Goal: Task Accomplishment & Management: Use online tool/utility

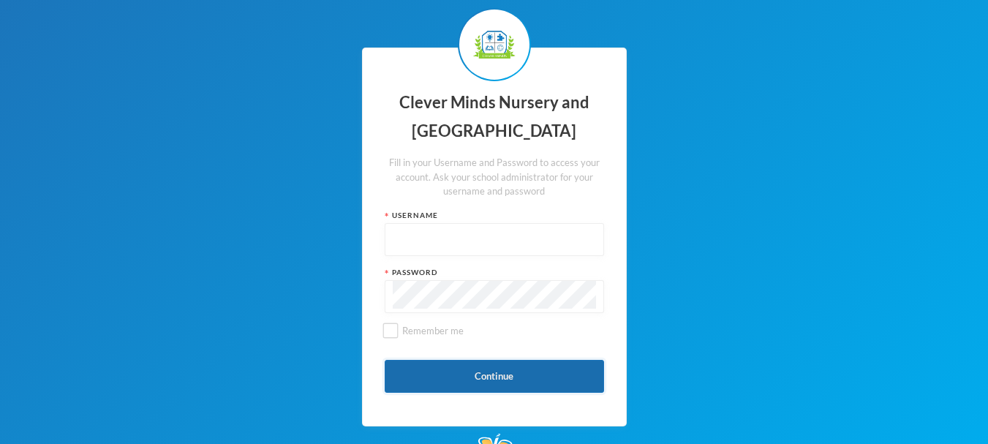
type input "admin"
click at [520, 370] on button "Continue" at bounding box center [494, 376] width 219 height 33
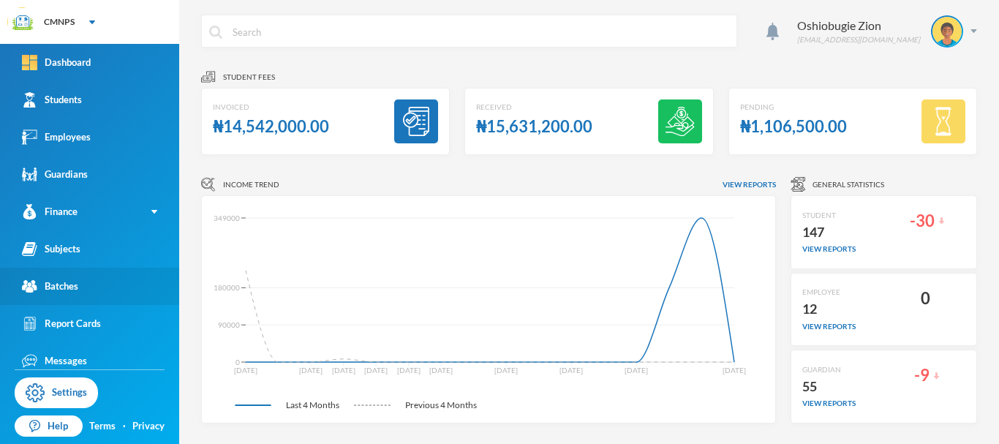
click at [111, 287] on link "Batches" at bounding box center [89, 286] width 179 height 37
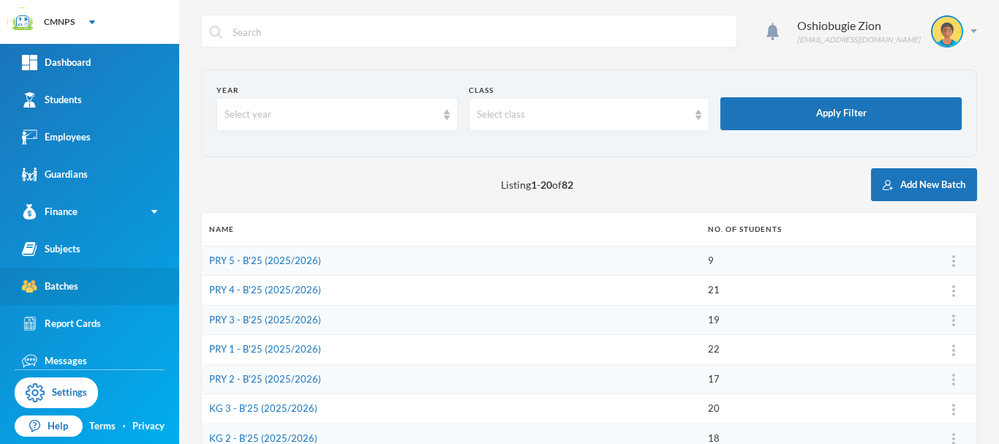
click at [68, 283] on div "Batches" at bounding box center [50, 286] width 56 height 15
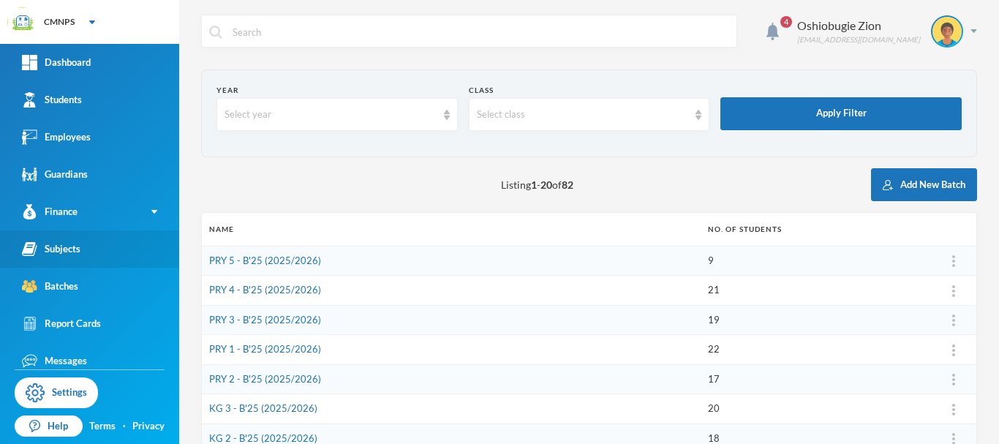
click at [82, 255] on link "Subjects" at bounding box center [89, 248] width 179 height 37
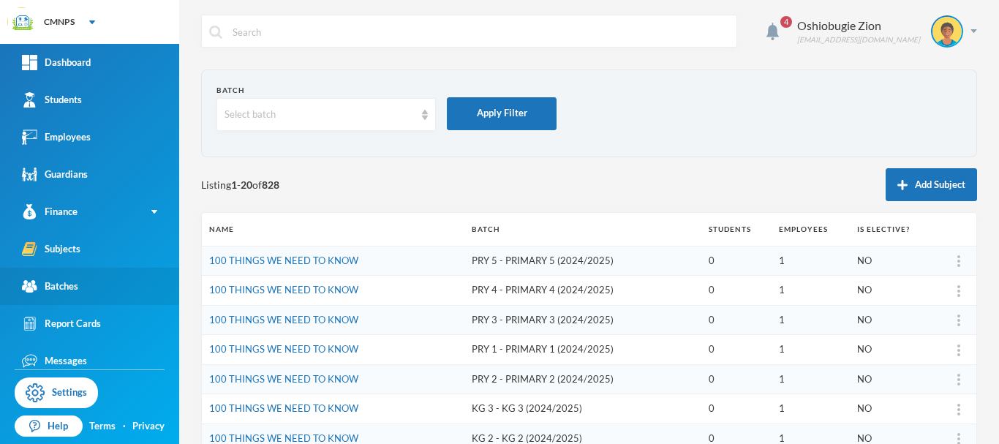
click at [83, 287] on link "Batches" at bounding box center [89, 286] width 179 height 37
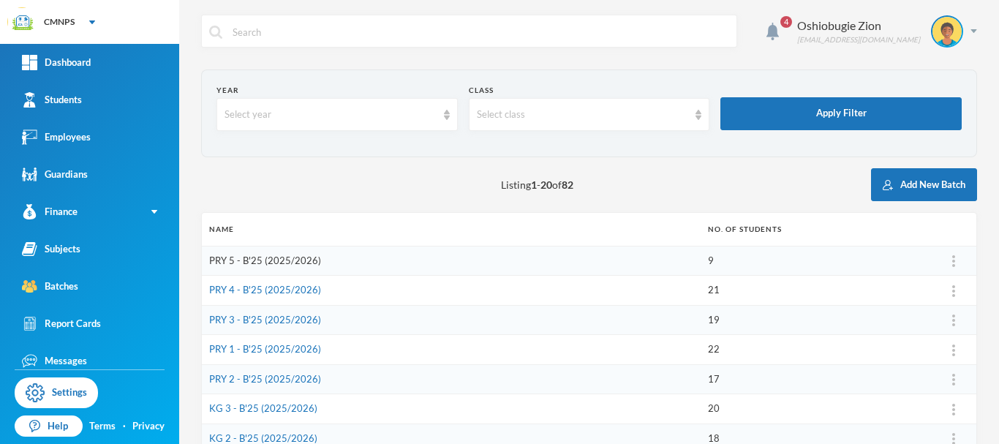
click at [294, 260] on link "PRY 5 - B'25 (2025/2026)" at bounding box center [265, 260] width 112 height 12
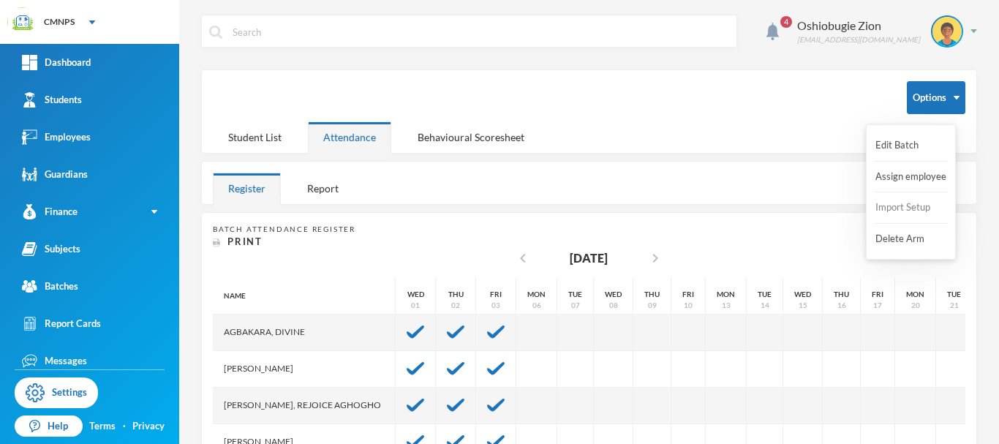
click at [910, 208] on button "Import Setup" at bounding box center [903, 207] width 58 height 26
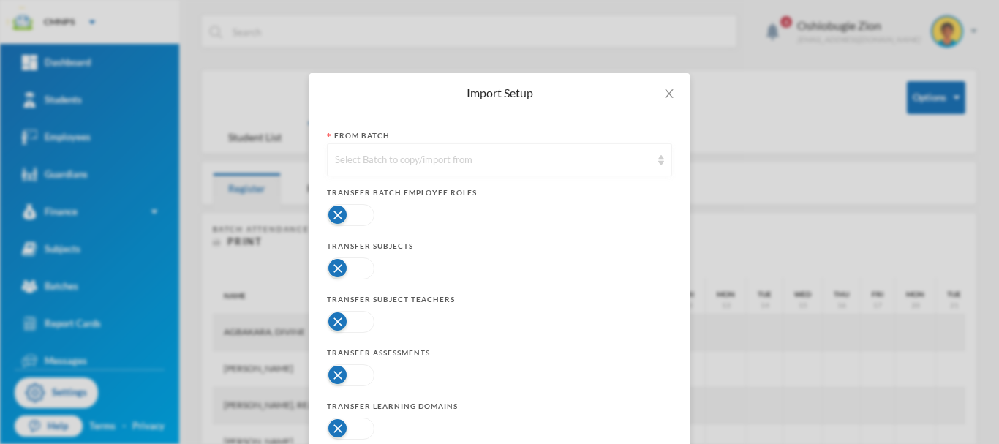
click at [658, 155] on img at bounding box center [661, 160] width 6 height 10
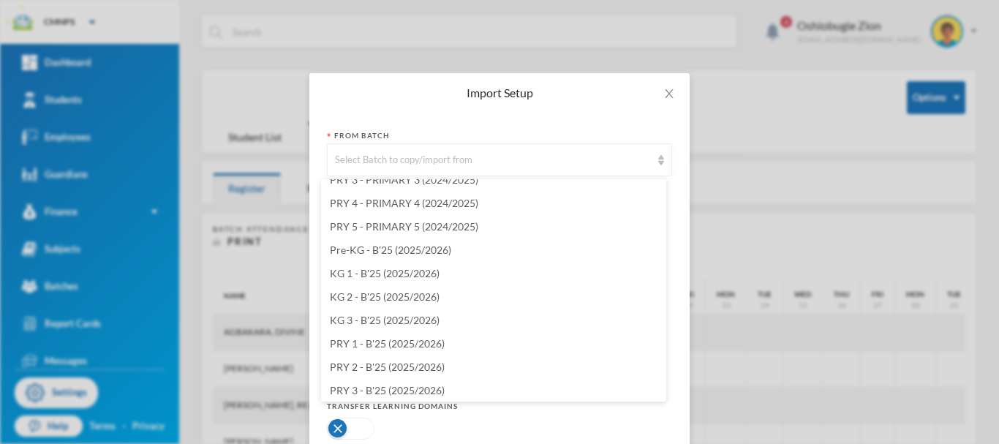
scroll to position [1638, 0]
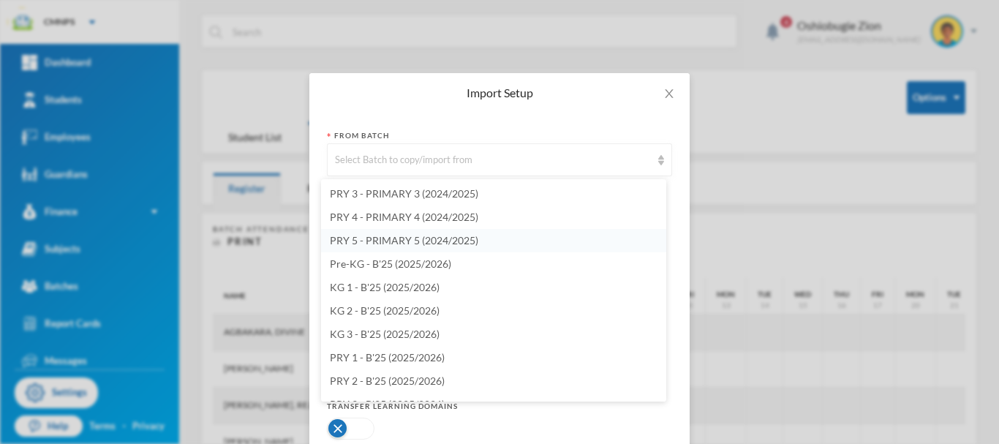
click at [544, 246] on li "PRY 5 - PRIMARY 5 (2024/2025)" at bounding box center [493, 240] width 345 height 23
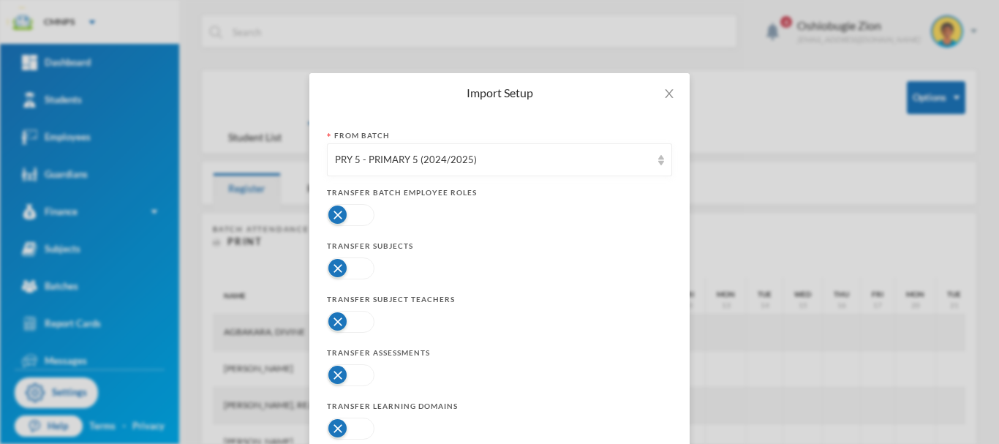
click at [360, 230] on form "From Batch PRY 5 - PRIMARY 5 (2024/2025) Transfer Batch Employee Roles Transfer…" at bounding box center [499, 314] width 345 height 368
click at [358, 211] on button "button" at bounding box center [351, 215] width 48 height 22
click at [341, 271] on button "button" at bounding box center [351, 268] width 48 height 22
click at [355, 323] on button "button" at bounding box center [351, 322] width 48 height 22
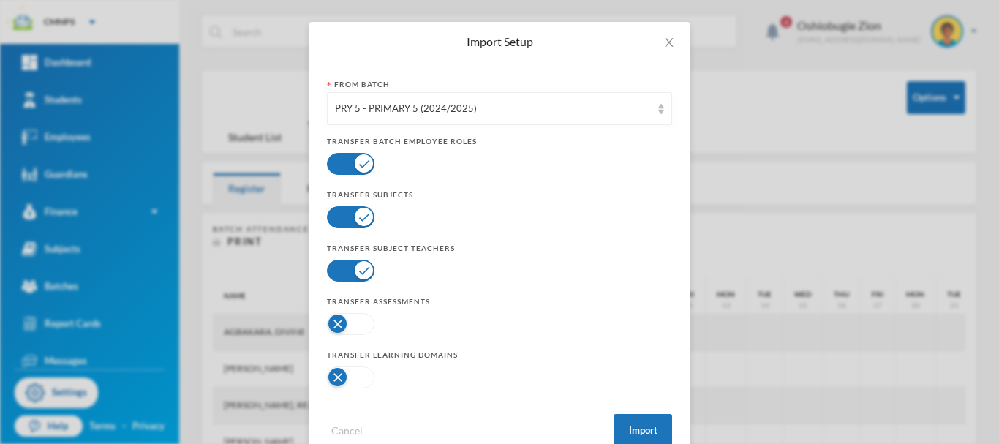
scroll to position [71, 0]
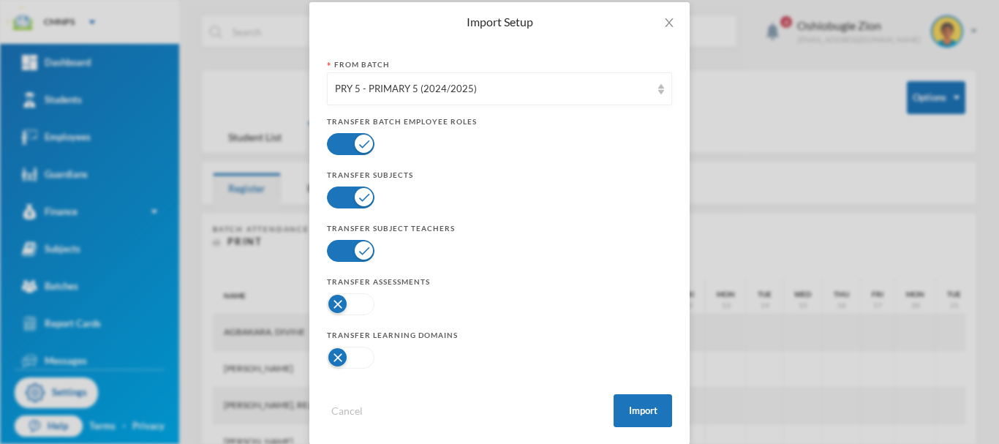
click at [358, 300] on button "button" at bounding box center [351, 304] width 48 height 22
click at [360, 352] on button "button" at bounding box center [351, 358] width 48 height 22
click at [640, 407] on button "Import" at bounding box center [642, 410] width 58 height 33
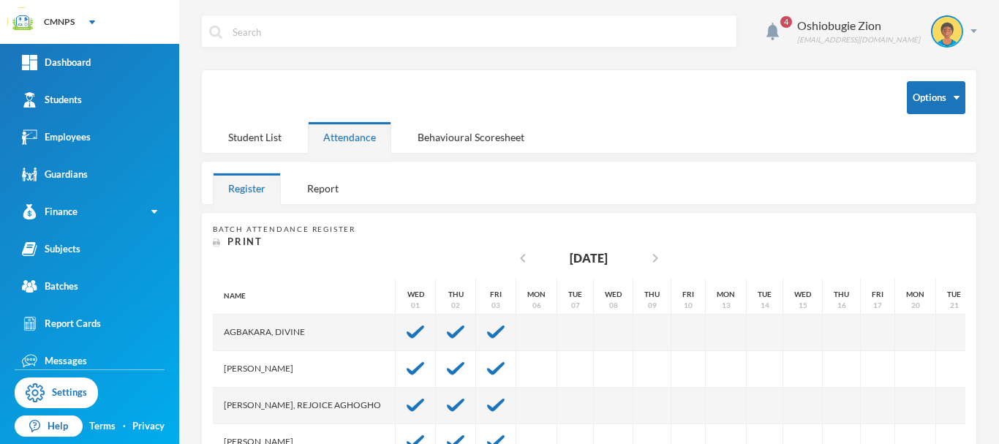
scroll to position [0, 0]
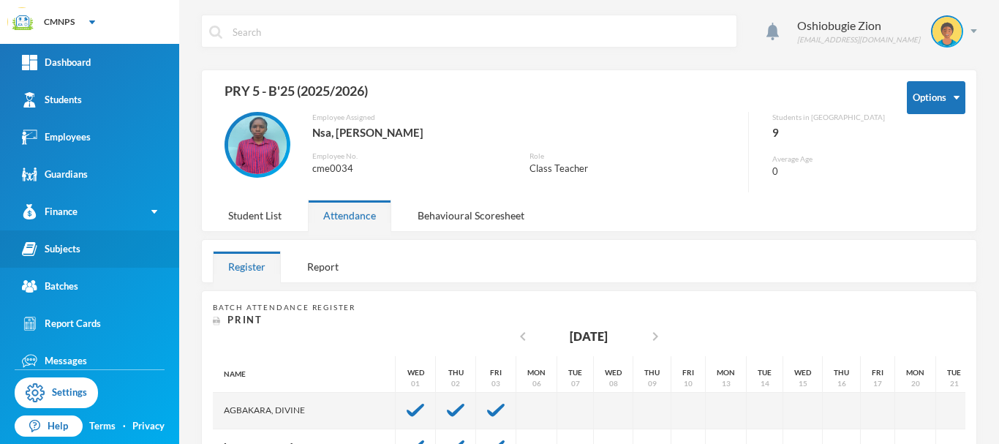
click at [92, 243] on link "Subjects" at bounding box center [89, 248] width 179 height 37
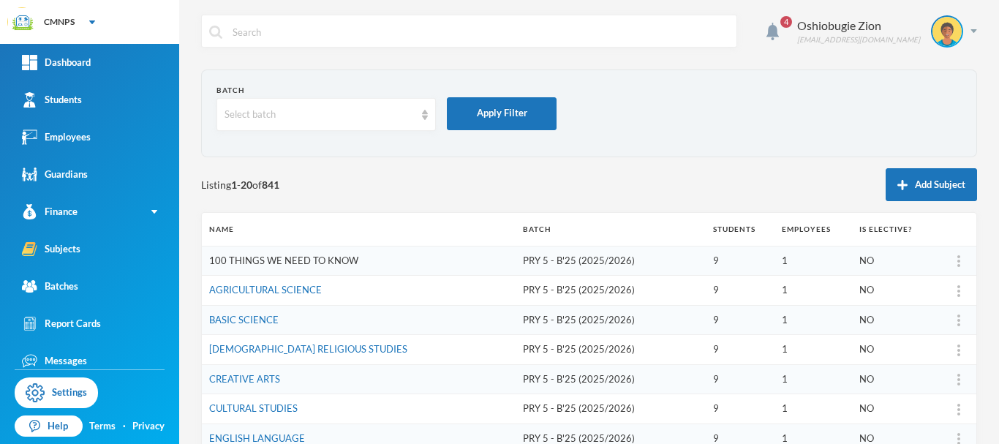
click at [273, 259] on link "100 THINGS WE NEED TO KNOW" at bounding box center [283, 260] width 149 height 12
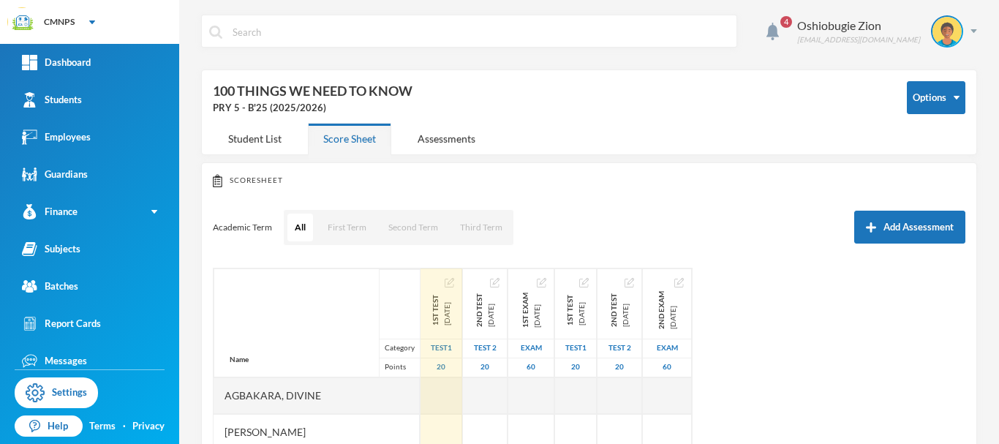
click at [454, 284] on img "button" at bounding box center [450, 283] width 10 height 10
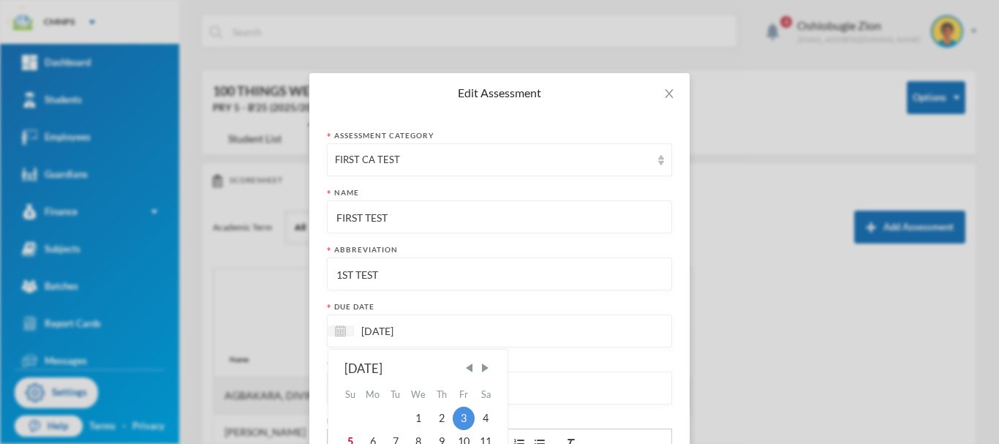
click at [455, 330] on input "[DATE]" at bounding box center [415, 330] width 123 height 17
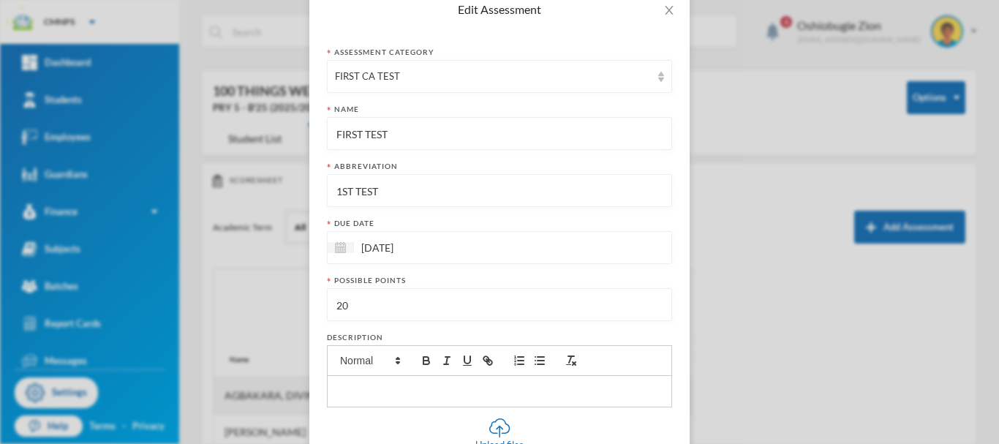
scroll to position [105, 0]
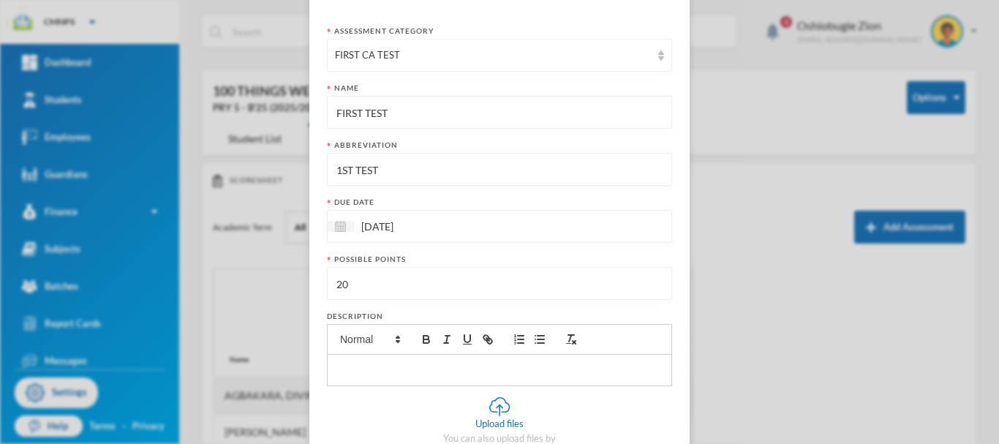
click at [554, 227] on div "[DATE]" at bounding box center [499, 226] width 345 height 33
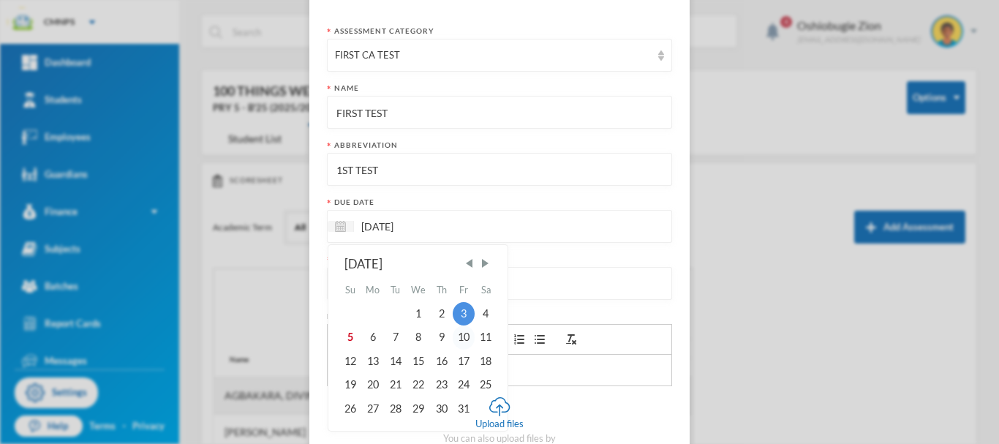
click at [458, 332] on div "10" at bounding box center [464, 336] width 22 height 23
type input "[DATE]"
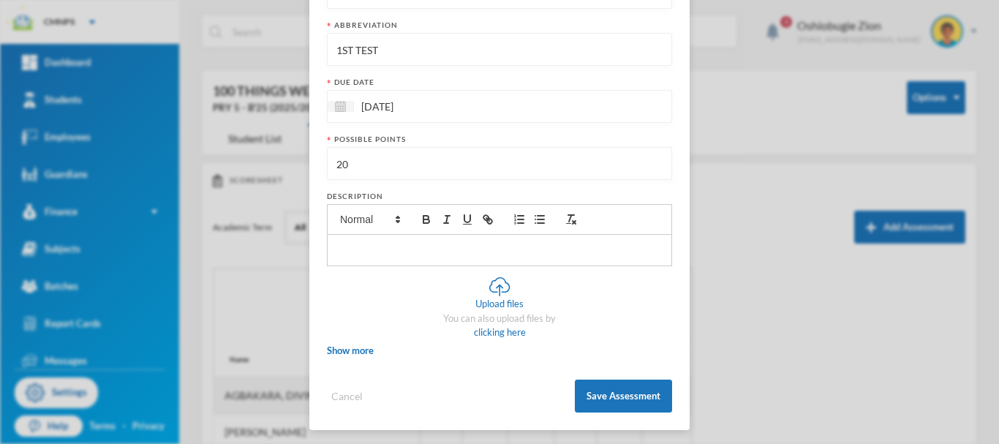
scroll to position [228, 0]
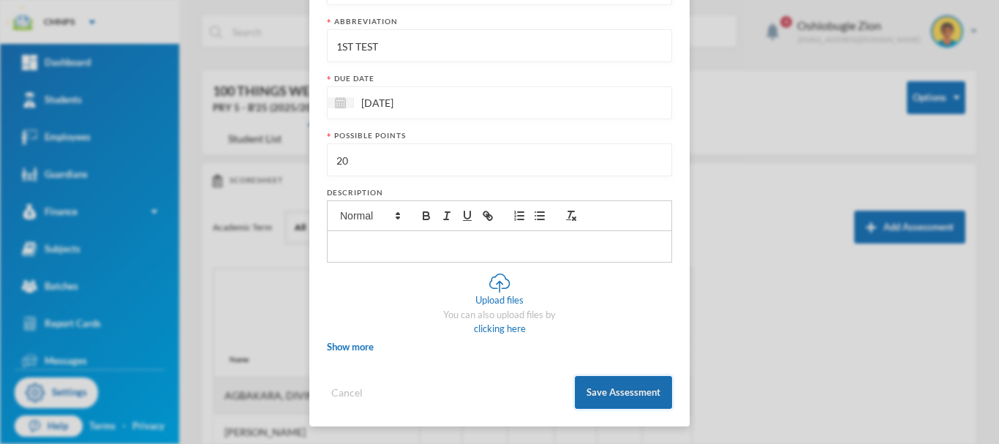
click at [598, 388] on button "Save Assessment" at bounding box center [623, 392] width 97 height 33
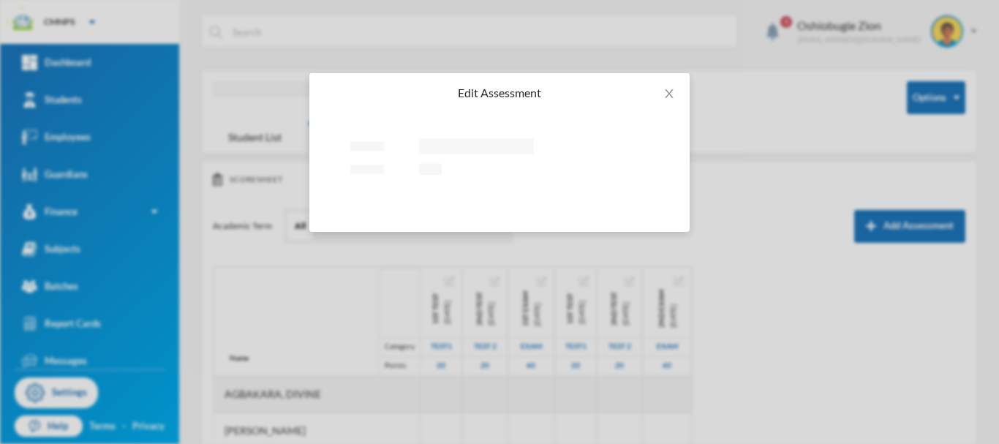
scroll to position [0, 0]
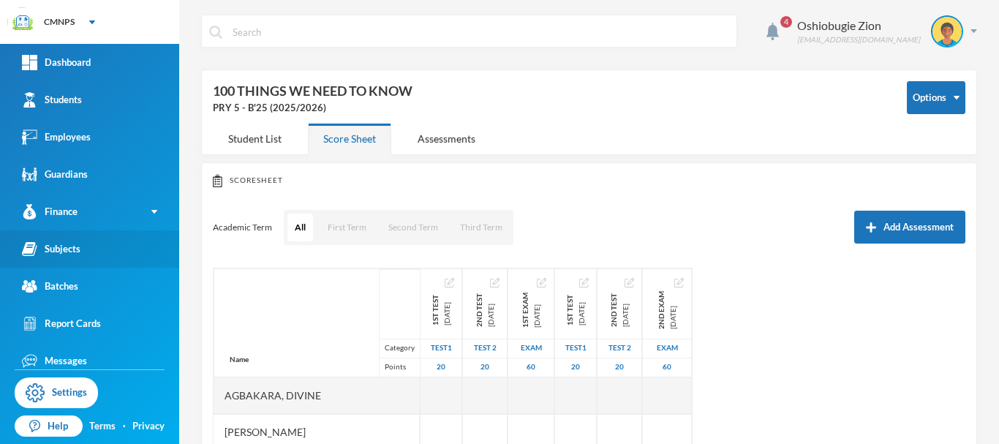
click at [116, 257] on link "Subjects" at bounding box center [89, 248] width 179 height 37
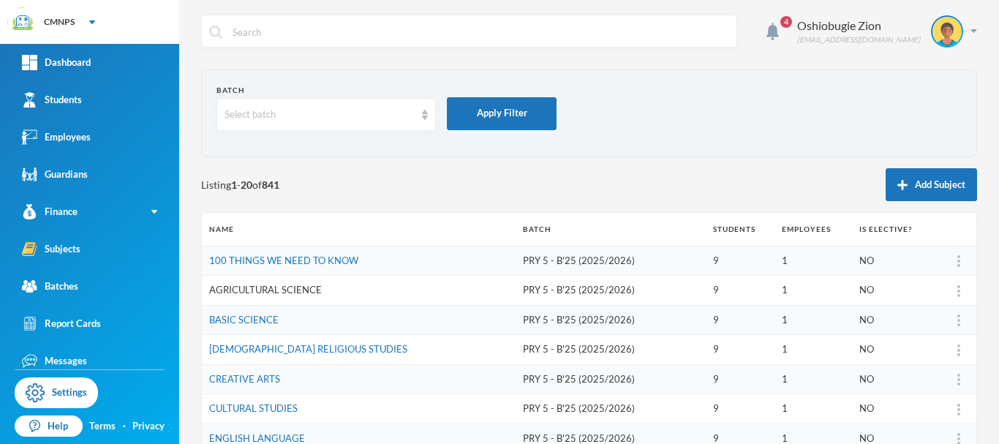
click at [287, 284] on link "AGRICULTURAL SCIENCE" at bounding box center [265, 290] width 113 height 12
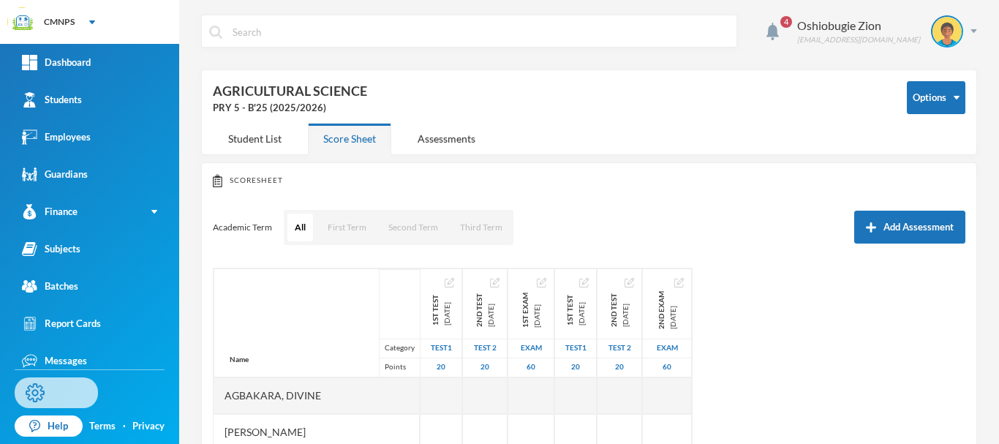
click at [68, 396] on link "Settings" at bounding box center [56, 392] width 83 height 31
